Goal: Task Accomplishment & Management: Manage account settings

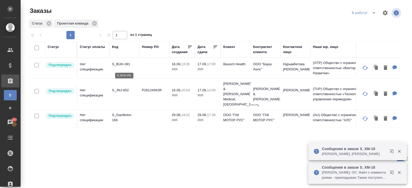
click at [122, 66] on p "S_BUH-391" at bounding box center [124, 63] width 25 height 5
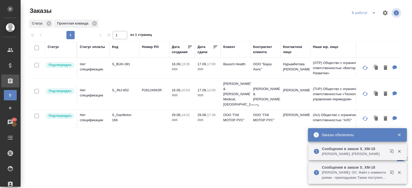
click at [372, 13] on icon "split button" at bounding box center [374, 13] width 6 height 6
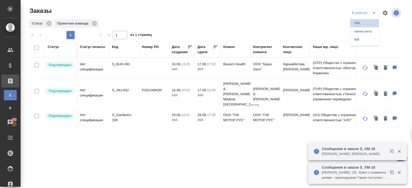
click at [368, 22] on li "ПМ" at bounding box center [364, 23] width 29 height 8
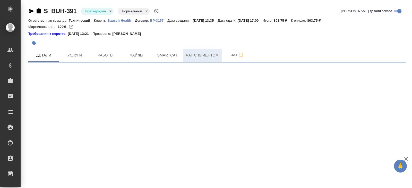
select select "RU"
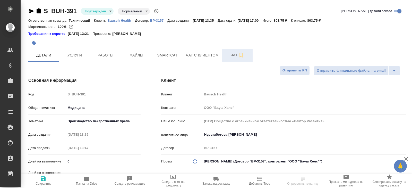
type textarea "x"
type input "[PERSON_NAME]"
type input "Переверзева Анна a.pereverzeva"
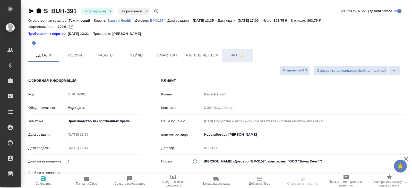
type textarea "x"
click at [237, 57] on span "Чат" at bounding box center [237, 55] width 25 height 6
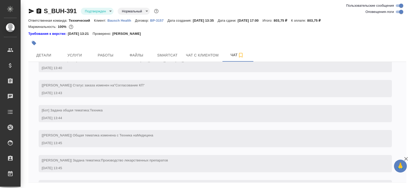
scroll to position [300, 0]
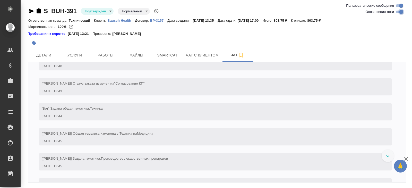
click at [397, 12] on input "Оповещения-логи" at bounding box center [401, 12] width 19 height 6
checkbox input "false"
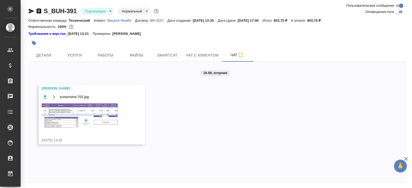
scroll to position [0, 0]
click at [106, 118] on img at bounding box center [80, 115] width 77 height 26
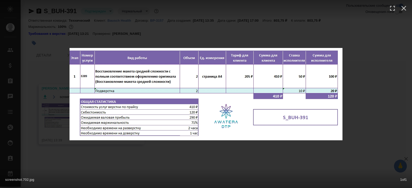
click at [108, 163] on div "screenshot.702.jpg 1 of 1" at bounding box center [206, 94] width 412 height 188
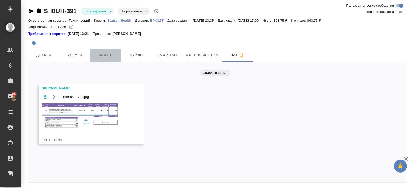
click at [98, 51] on button "Работы" at bounding box center [105, 55] width 31 height 13
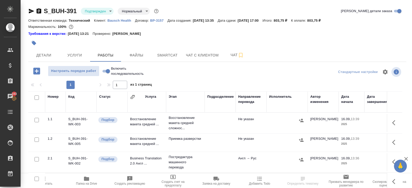
click at [397, 119] on button "button" at bounding box center [395, 122] width 12 height 12
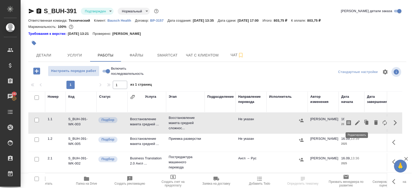
click at [358, 124] on icon "button" at bounding box center [357, 122] width 6 height 6
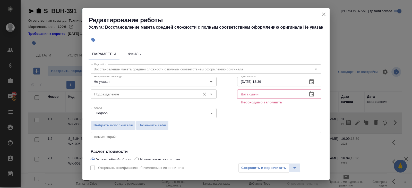
click at [129, 94] on input "Подразделение" at bounding box center [144, 94] width 105 height 6
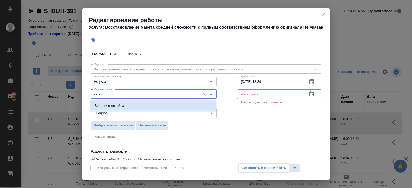
click at [126, 107] on li "Верстки и дизайна" at bounding box center [153, 105] width 126 height 9
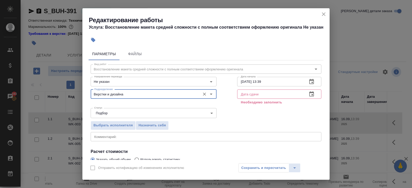
scroll to position [61, 0]
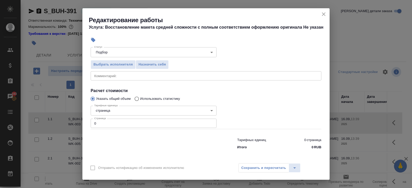
type input "Верстки и дизайна"
click at [119, 125] on input "0" at bounding box center [154, 122] width 126 height 9
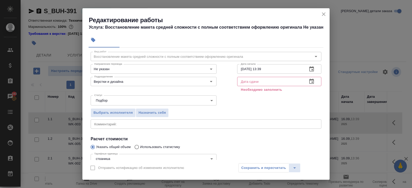
scroll to position [0, 0]
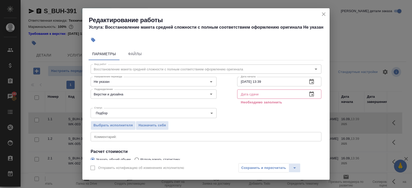
type input "2"
click at [311, 80] on icon "button" at bounding box center [311, 81] width 5 height 5
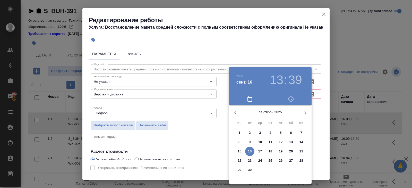
click at [251, 151] on p "16" at bounding box center [250, 150] width 4 height 5
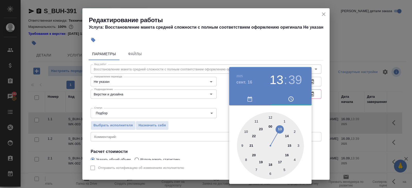
click at [286, 135] on div at bounding box center [270, 145] width 67 height 67
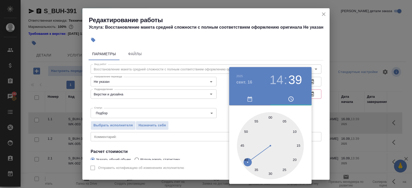
type input "16.09.2025 14:00"
drag, startPoint x: 270, startPoint y: 117, endPoint x: 275, endPoint y: 114, distance: 5.9
click at [270, 117] on div at bounding box center [270, 145] width 67 height 67
click at [316, 98] on div at bounding box center [206, 94] width 412 height 188
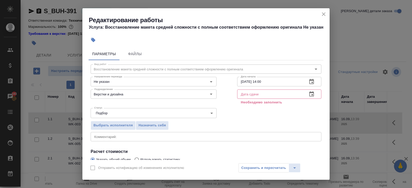
click at [311, 93] on icon "button" at bounding box center [311, 93] width 5 height 5
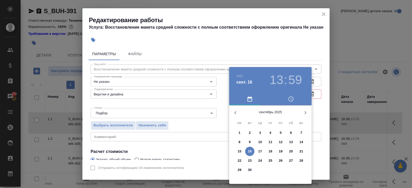
click at [250, 150] on p "16" at bounding box center [250, 150] width 4 height 5
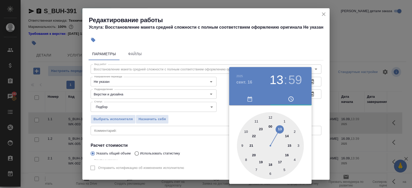
click at [287, 155] on div at bounding box center [270, 145] width 67 height 67
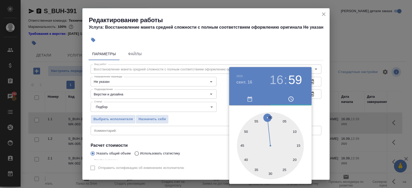
type input "16.09.2025 16:00"
click at [270, 117] on div at bounding box center [270, 145] width 67 height 67
click at [224, 128] on div at bounding box center [206, 94] width 412 height 188
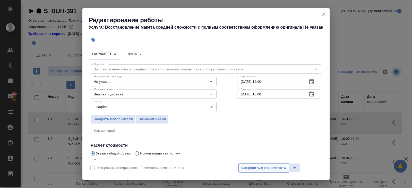
click at [244, 166] on span "Сохранить и пересчитать" at bounding box center [263, 168] width 45 height 6
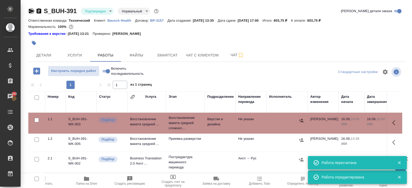
click at [31, 11] on icon "button" at bounding box center [31, 11] width 5 height 5
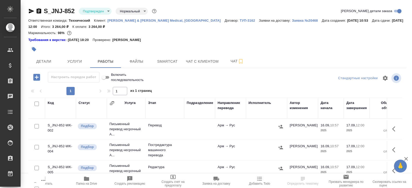
click at [30, 11] on icon "button" at bounding box center [31, 11] width 6 height 6
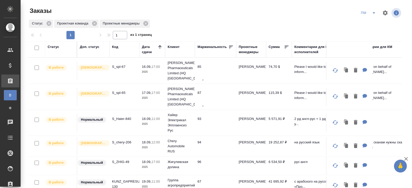
click at [117, 46] on div "Код" at bounding box center [115, 46] width 6 height 5
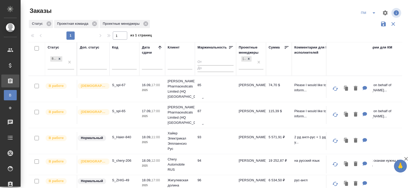
click at [117, 67] on input "text" at bounding box center [124, 66] width 25 height 6
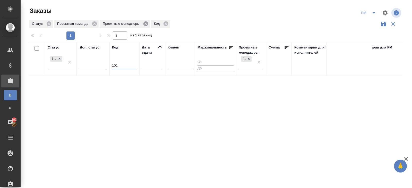
type input "101"
click at [148, 24] on icon at bounding box center [146, 24] width 6 height 6
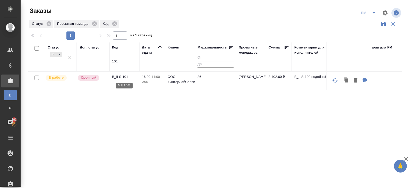
click at [120, 78] on p "B_ILS-101" at bounding box center [124, 76] width 25 height 5
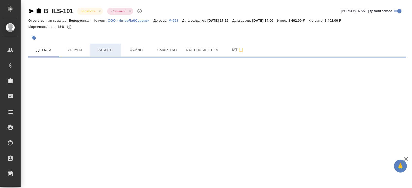
select select "RU"
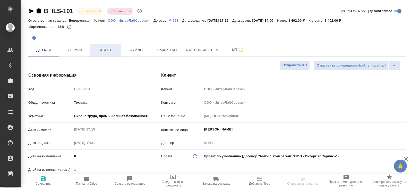
type textarea "x"
click at [105, 52] on span "Работы" at bounding box center [105, 50] width 25 height 6
type textarea "x"
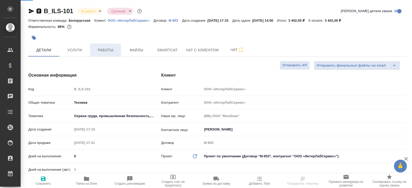
type textarea "x"
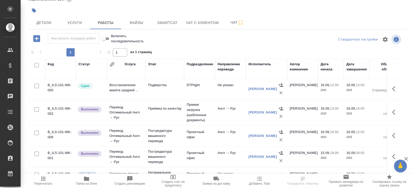
scroll to position [21, 0]
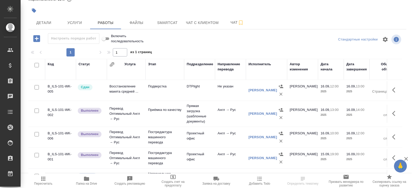
click at [392, 113] on icon "button" at bounding box center [395, 113] width 6 height 6
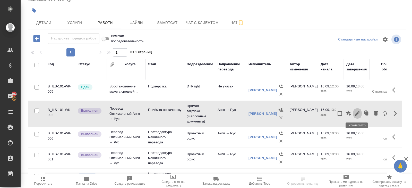
click at [360, 113] on icon "button" at bounding box center [357, 113] width 6 height 6
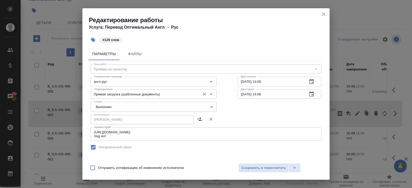
scroll to position [102, 0]
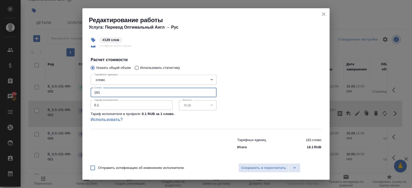
drag, startPoint x: 106, startPoint y: 92, endPoint x: 73, endPoint y: 90, distance: 32.8
click at [75, 91] on div "Редактирование работы Услуга: Перевод Оптимальный Англ → Рус #129 слов Параметр…" at bounding box center [206, 94] width 412 height 188
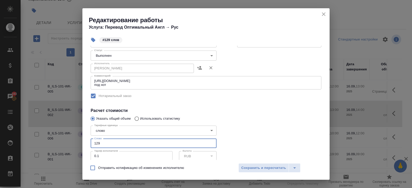
scroll to position [20, 0]
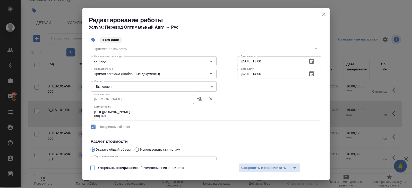
type input "129"
click at [102, 85] on body "🙏 .cls-1 fill:#fff; AWATERA Belyakova Yulia Клиенты Спецификации Заказы 193 Чат…" at bounding box center [206, 94] width 412 height 188
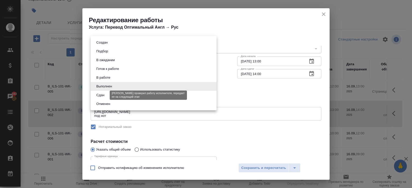
click at [102, 95] on button "Сдан" at bounding box center [100, 95] width 11 height 6
type input "closed"
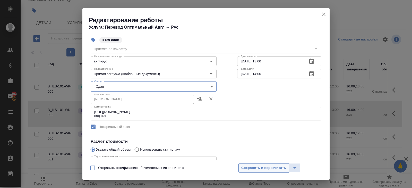
click at [246, 165] on span "Сохранить и пересчитать" at bounding box center [263, 168] width 45 height 6
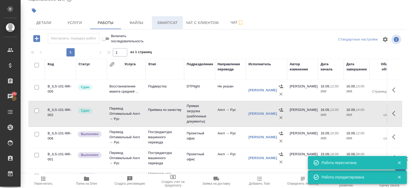
click at [170, 26] on span "Smartcat" at bounding box center [167, 23] width 25 height 6
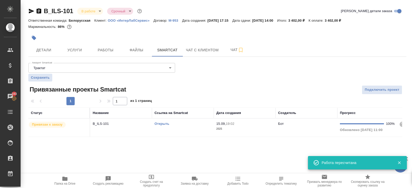
click at [88, 12] on body "🙏 .cls-1 fill:#fff; AWATERA Belyakova Yulia Клиенты Спецификации Заказы 193 Чат…" at bounding box center [206, 94] width 412 height 188
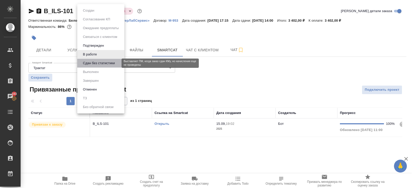
click at [88, 65] on button "Сдан без статистики" at bounding box center [98, 63] width 35 height 6
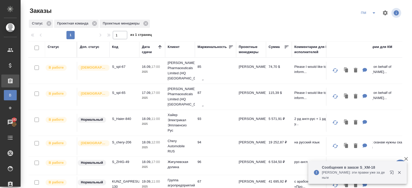
click at [371, 13] on icon "split button" at bounding box center [374, 13] width 6 height 6
click at [370, 24] on li "В работу!" at bounding box center [368, 23] width 26 height 8
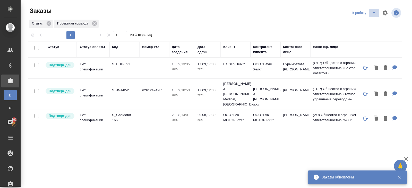
click at [375, 12] on icon "split button" at bounding box center [374, 13] width 6 height 6
click at [365, 26] on li "ПМ" at bounding box center [364, 23] width 29 height 8
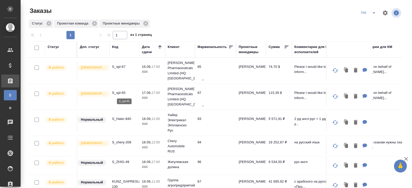
click at [119, 90] on p "S_spl-65" at bounding box center [124, 92] width 25 height 5
click at [372, 14] on icon "split button" at bounding box center [374, 13] width 6 height 6
click at [372, 23] on li "В работу!" at bounding box center [368, 23] width 26 height 8
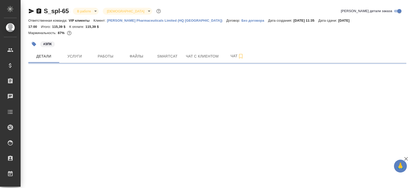
select select "RU"
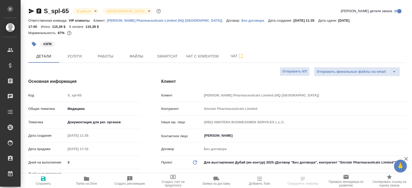
type textarea "x"
click at [92, 179] on span "Папка на Drive" at bounding box center [86, 180] width 37 height 10
type textarea "x"
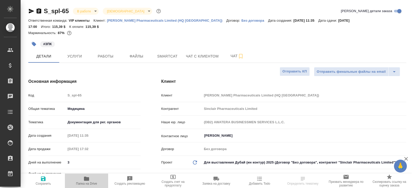
type textarea "x"
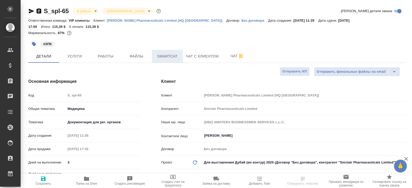
type textarea "x"
select select "RU"
type textarea "x"
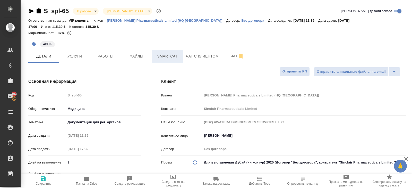
type textarea "x"
click at [105, 53] on span "Работы" at bounding box center [105, 56] width 25 height 6
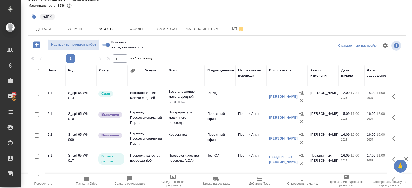
scroll to position [27, 0]
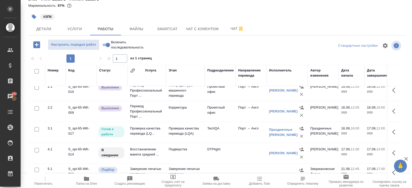
click at [394, 129] on icon "button" at bounding box center [393, 131] width 3 height 5
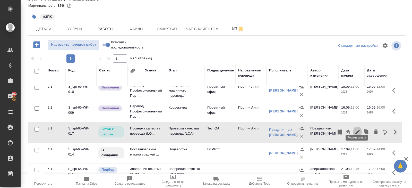
click at [358, 129] on icon "button" at bounding box center [357, 132] width 6 height 6
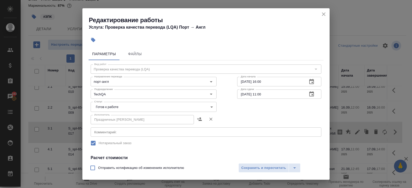
click at [135, 133] on textarea at bounding box center [205, 132] width 223 height 4
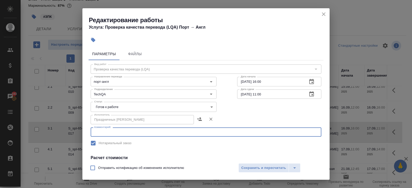
paste textarea "https://drive.awatera.com/s/KqTnkEcbF8H9joj"
type textarea "https://drive.awatera.com/s/KqTnkEcbF8H9joj"
click at [253, 168] on span "Сохранить и пересчитать" at bounding box center [263, 168] width 45 height 6
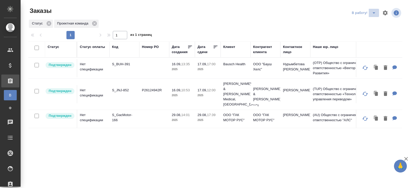
click at [373, 14] on icon "split button" at bounding box center [374, 13] width 6 height 6
click at [371, 21] on li "ПМ" at bounding box center [364, 23] width 29 height 8
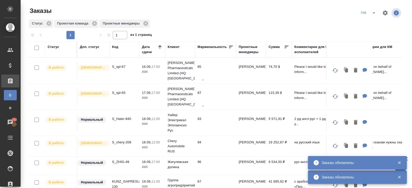
click at [374, 15] on icon "split button" at bounding box center [374, 13] width 6 height 6
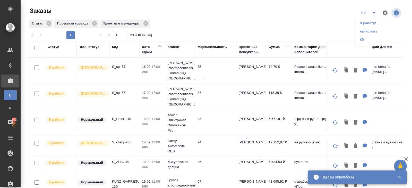
click at [369, 22] on li "В работу!" at bounding box center [368, 23] width 26 height 8
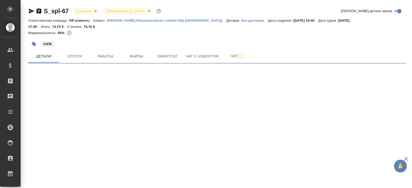
click at [99, 54] on button "Работы" at bounding box center [105, 56] width 31 height 13
select select "RU"
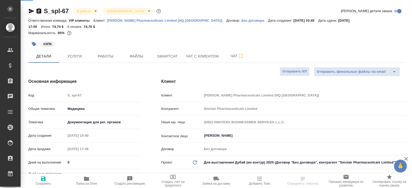
type textarea "x"
